Goal: Navigation & Orientation: Find specific page/section

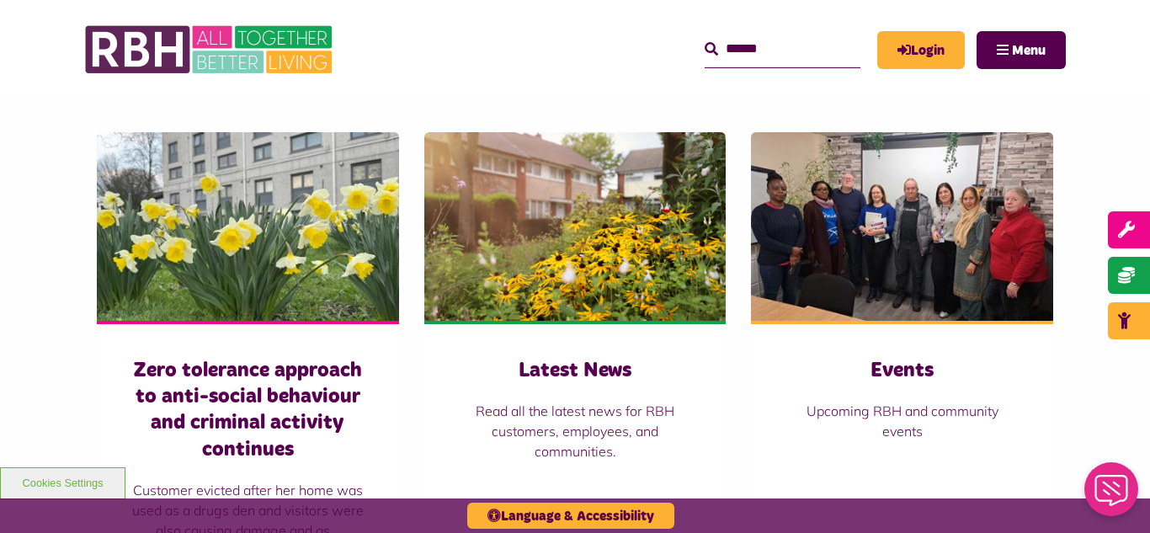
scroll to position [1112, 0]
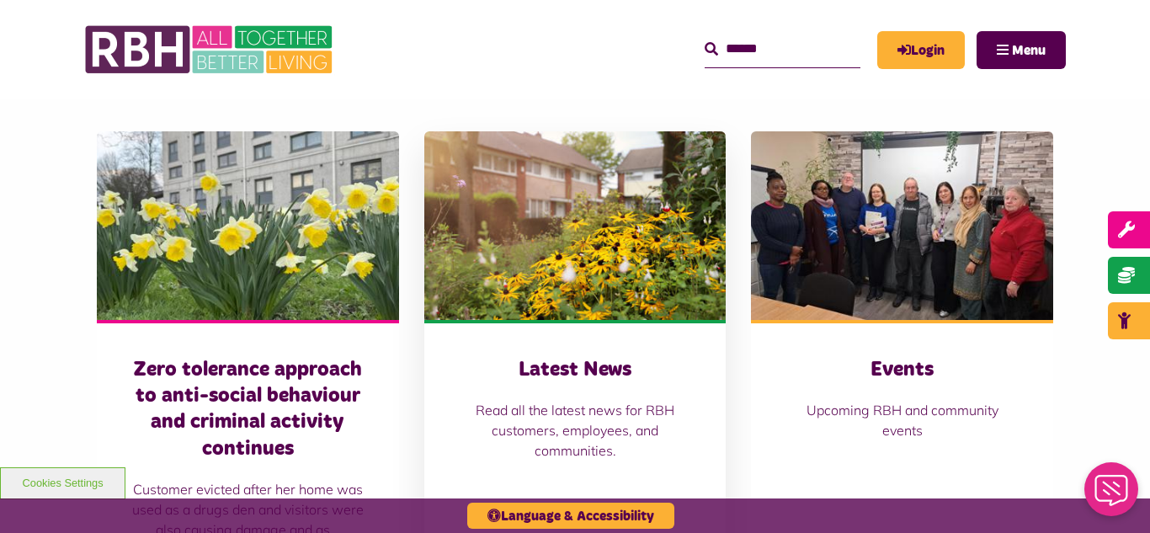
click at [519, 276] on img at bounding box center [575, 225] width 302 height 189
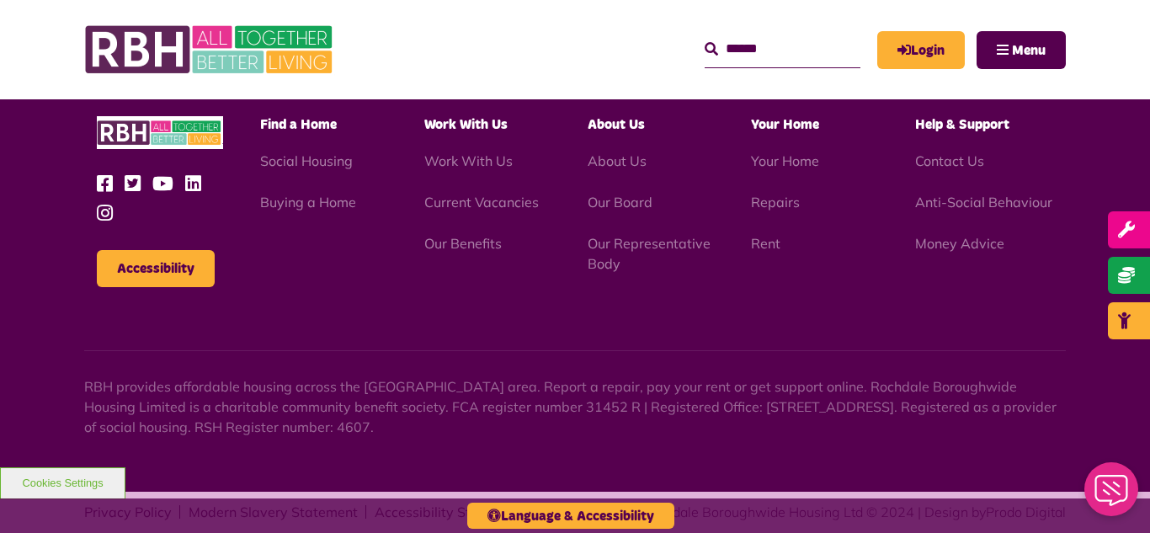
scroll to position [1833, 0]
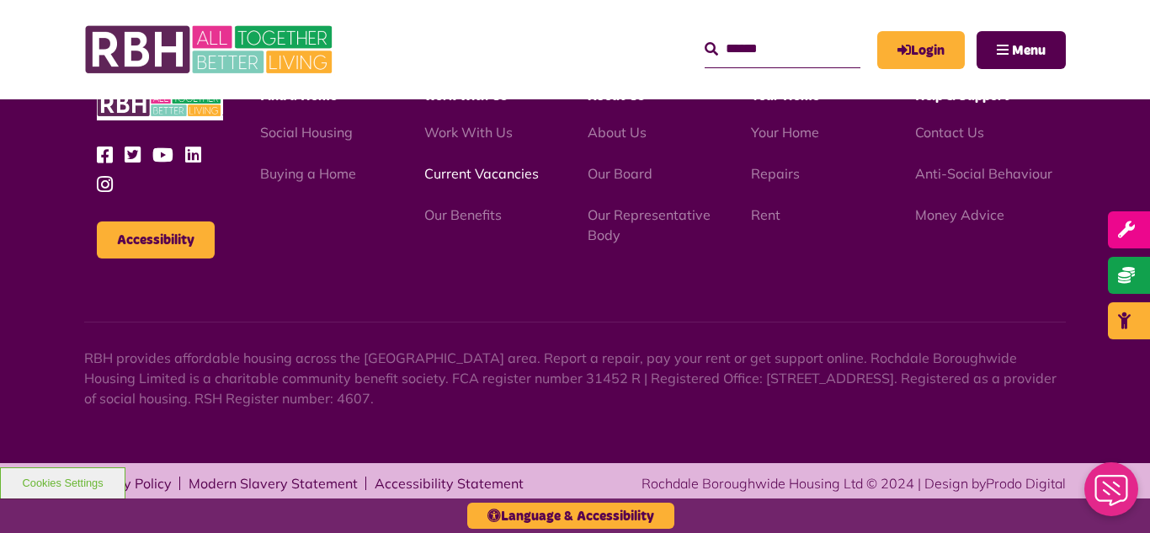
click at [476, 177] on link "Current Vacancies" at bounding box center [481, 173] width 115 height 17
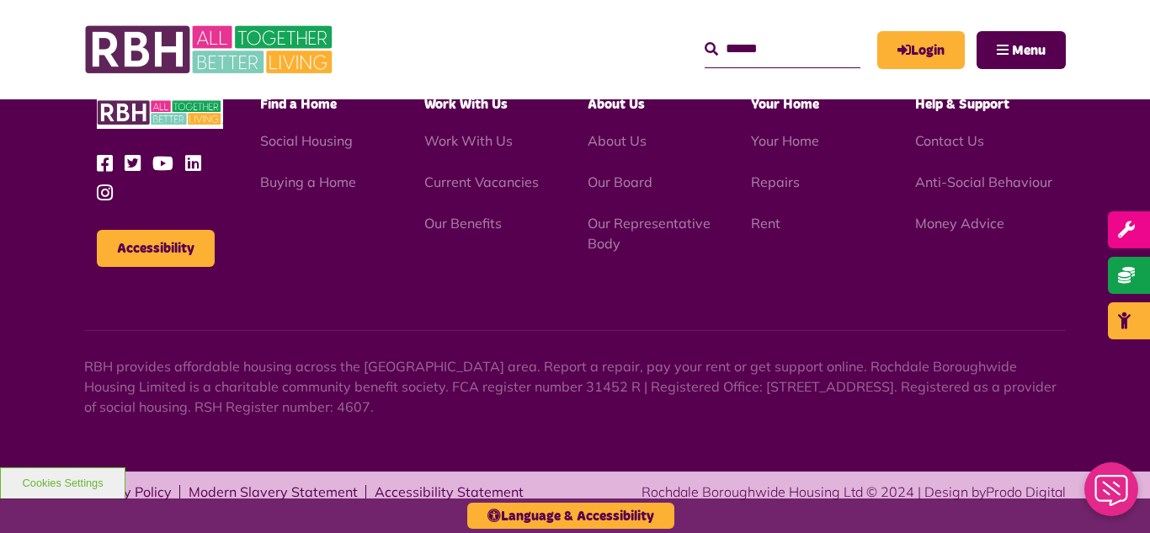
scroll to position [1627, 0]
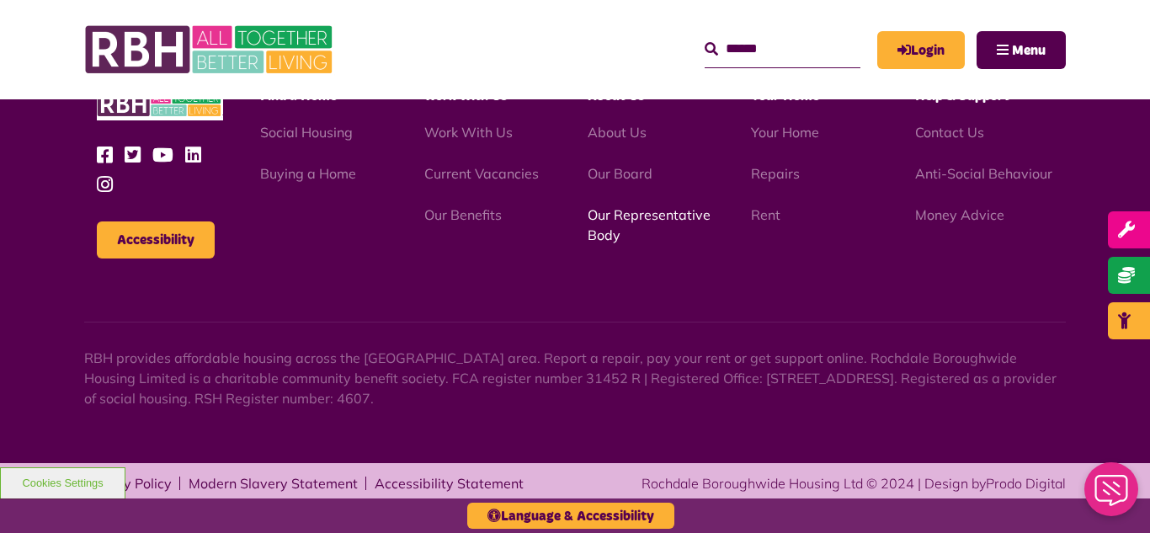
click at [636, 216] on link "Our Representative Body" at bounding box center [649, 224] width 123 height 37
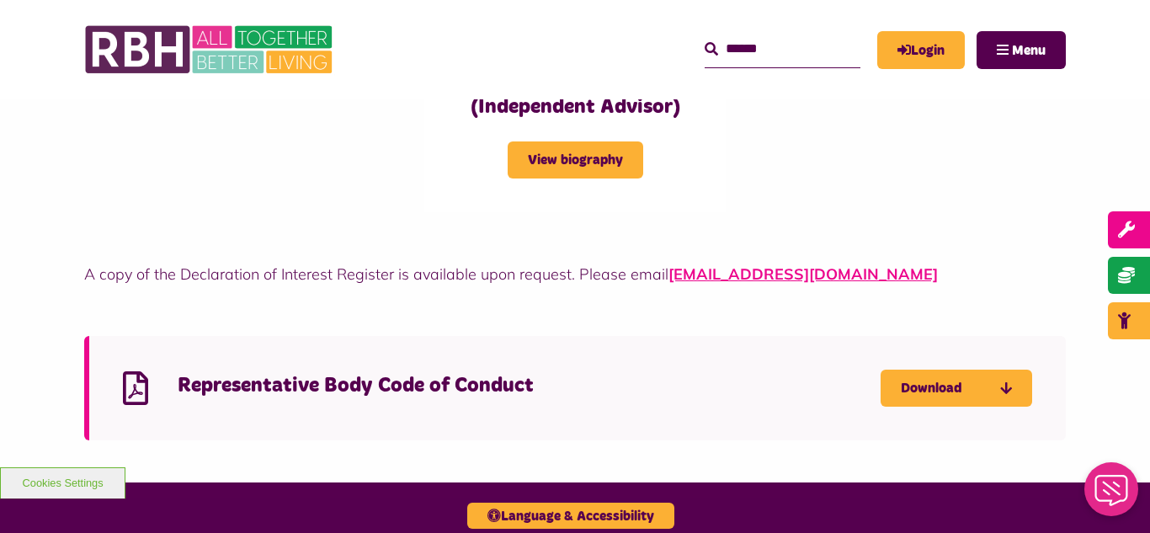
scroll to position [4480, 0]
